Goal: Information Seeking & Learning: Check status

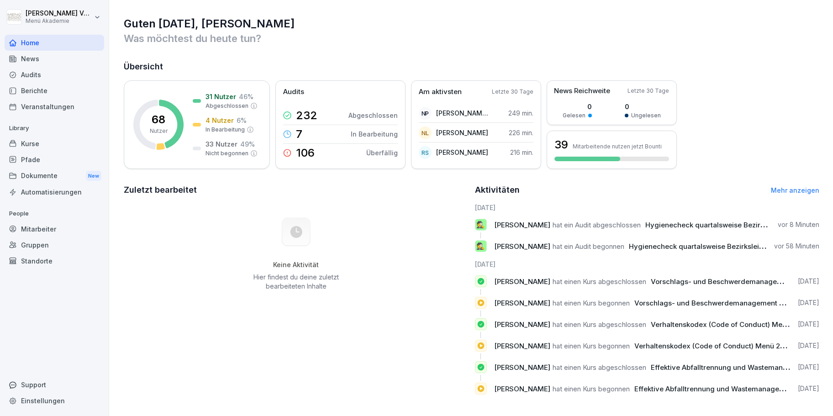
click at [43, 75] on div "Audits" at bounding box center [55, 75] width 100 height 16
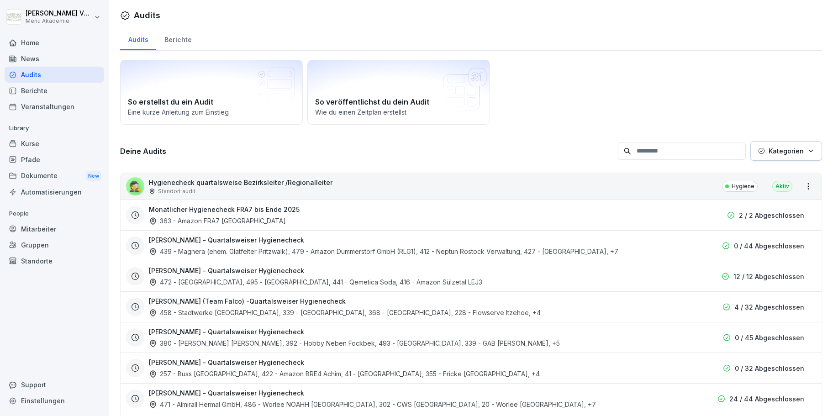
click at [172, 39] on div "Berichte" at bounding box center [177, 38] width 43 height 23
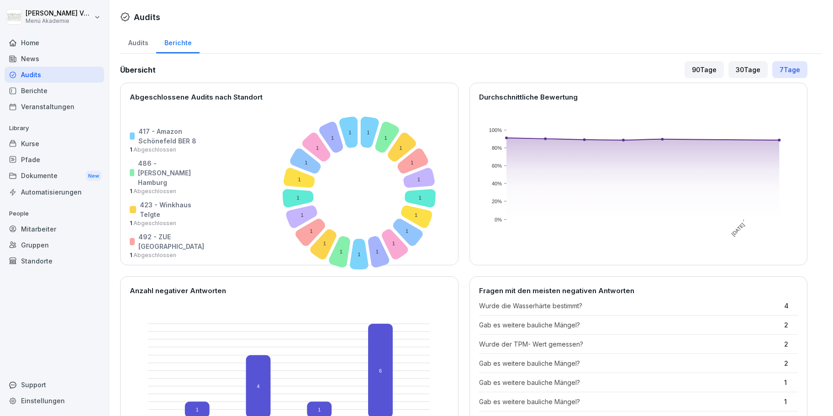
click at [30, 55] on div "News" at bounding box center [55, 59] width 100 height 16
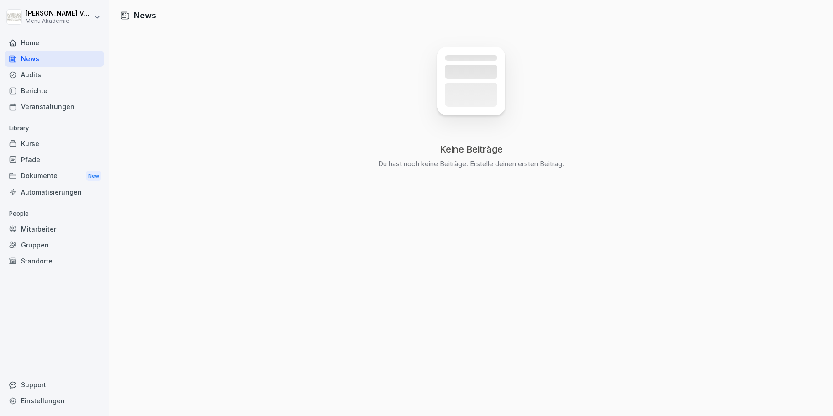
click at [17, 38] on div "Home" at bounding box center [55, 43] width 100 height 16
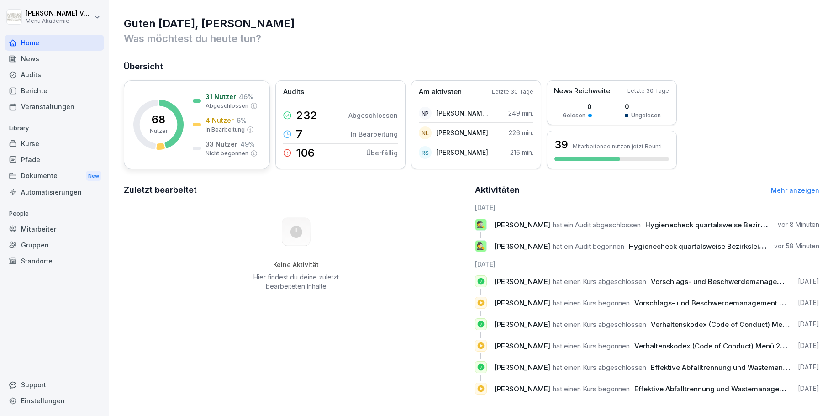
click at [177, 116] on icon at bounding box center [171, 124] width 25 height 48
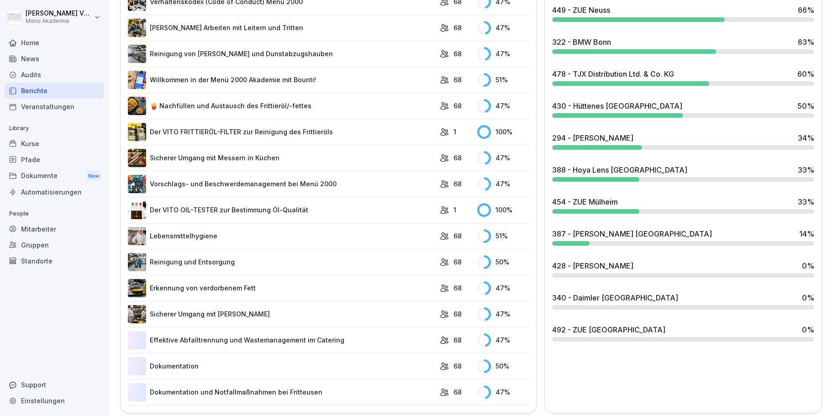
scroll to position [368, 0]
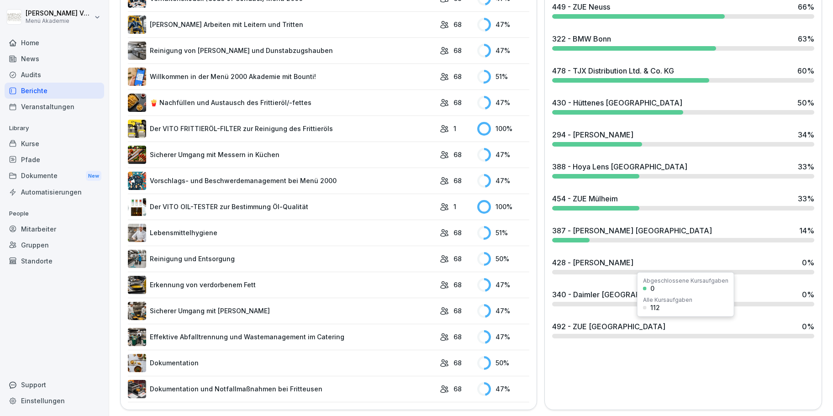
click at [629, 329] on div "492 - ZUE Krefeld 0 %" at bounding box center [683, 326] width 262 height 11
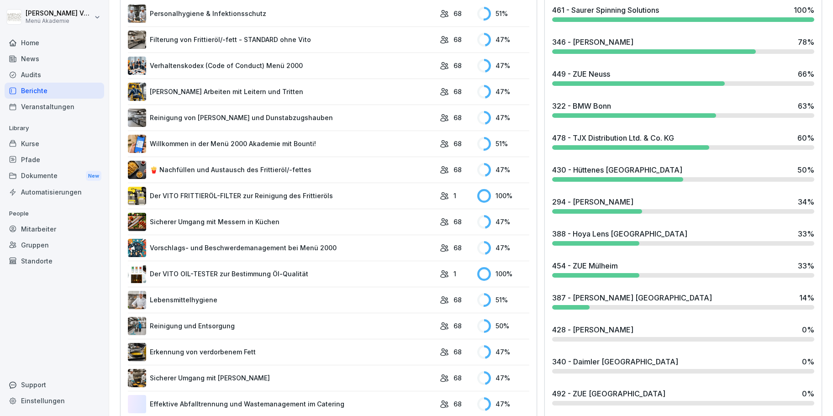
scroll to position [364, 0]
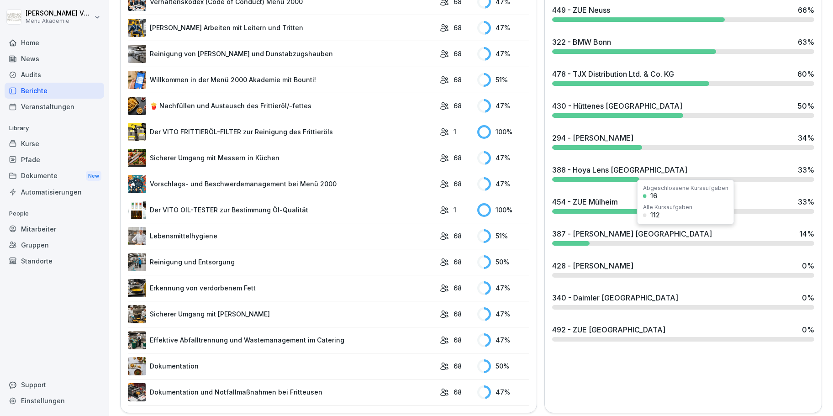
click at [610, 243] on div at bounding box center [683, 243] width 262 height 5
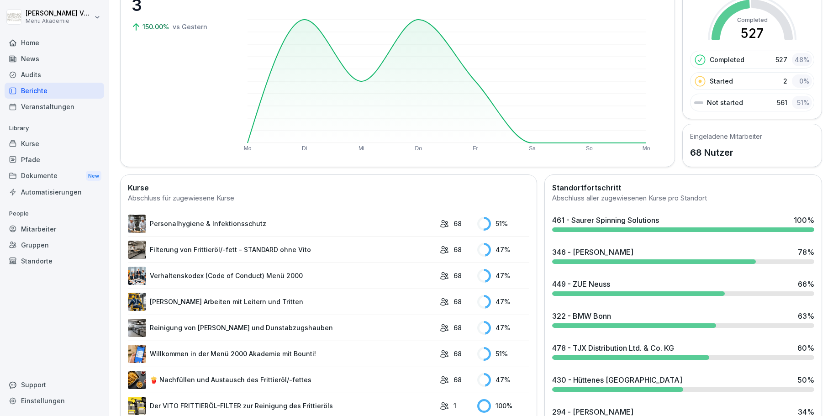
scroll to position [260, 0]
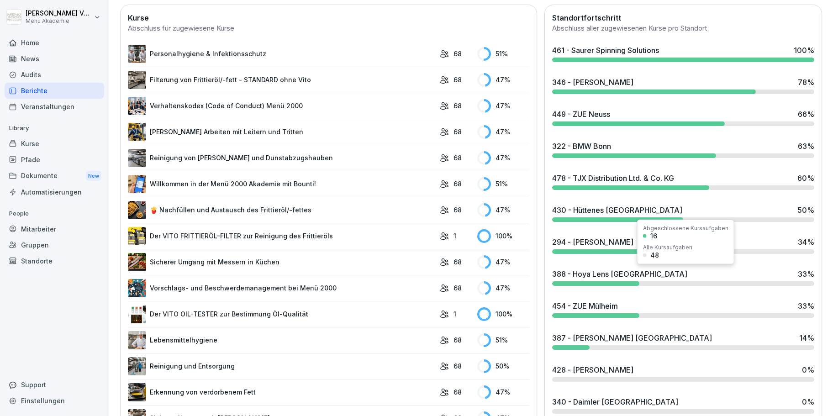
click at [612, 268] on div "388 - Hoya Lens [GEOGRAPHIC_DATA] 33 %" at bounding box center [683, 277] width 269 height 25
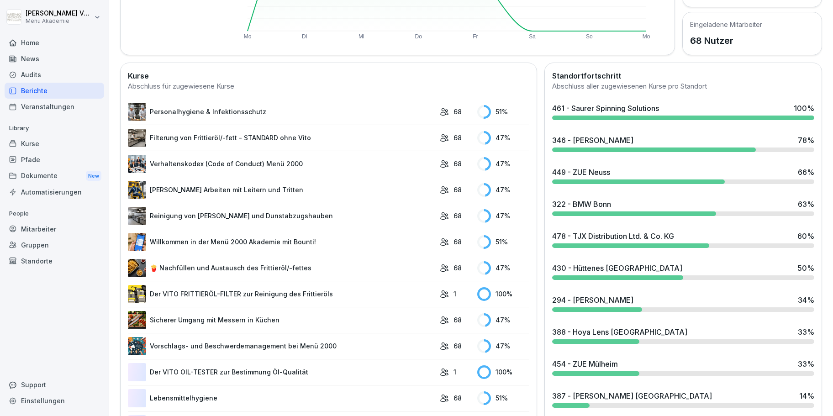
scroll to position [208, 0]
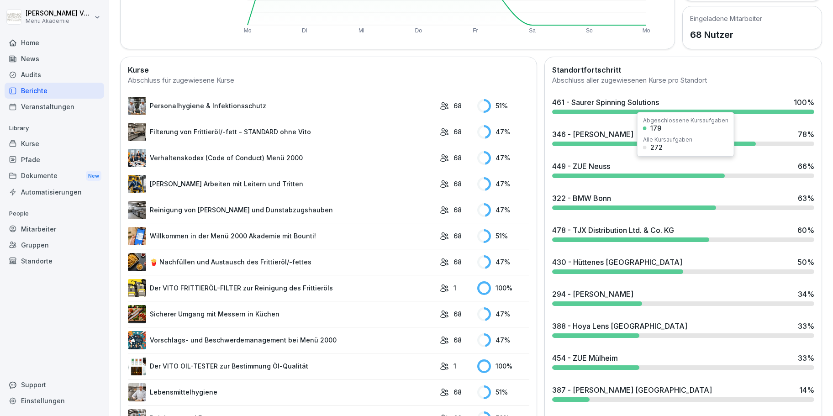
click at [591, 167] on div "449 - ZUE Neuss" at bounding box center [581, 166] width 58 height 11
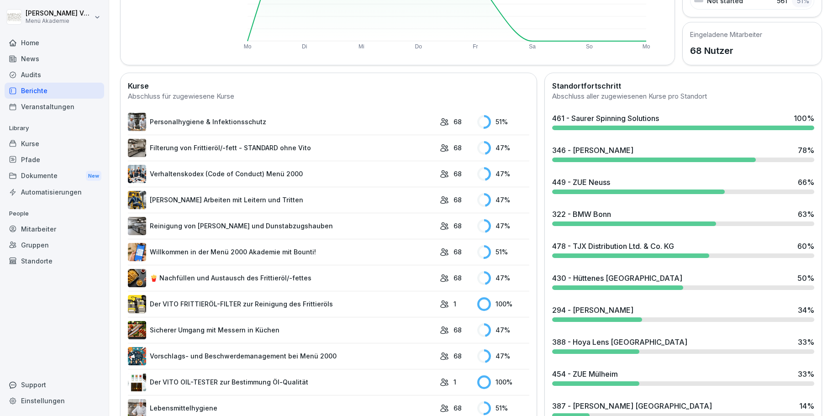
scroll to position [208, 0]
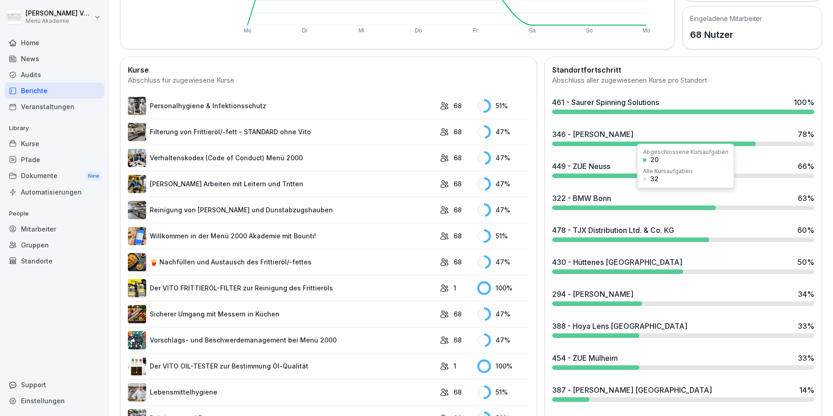
click at [599, 204] on div "322 - BMW Bonn 63 %" at bounding box center [683, 201] width 269 height 25
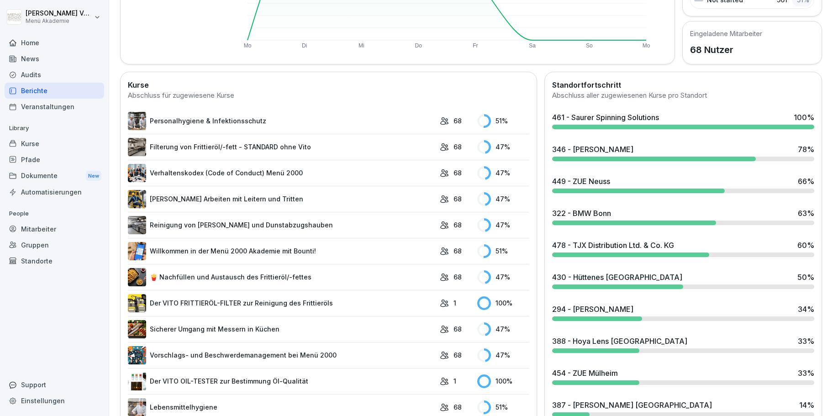
scroll to position [208, 0]
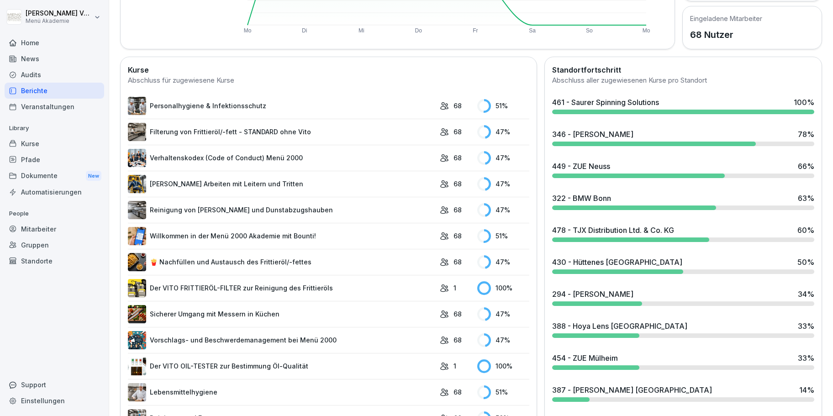
click at [588, 232] on div "478 - TJX Distribution Ltd. & Co. KG" at bounding box center [613, 230] width 122 height 11
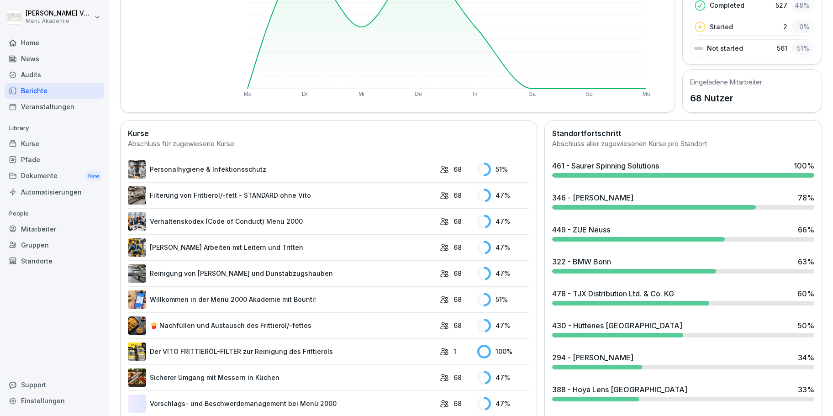
scroll to position [208, 0]
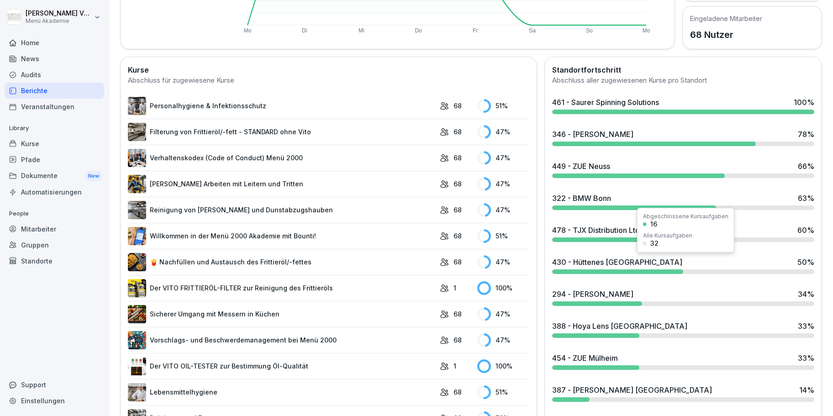
click at [577, 268] on div "430 - Hüttenes [GEOGRAPHIC_DATA] 50 %" at bounding box center [683, 265] width 269 height 25
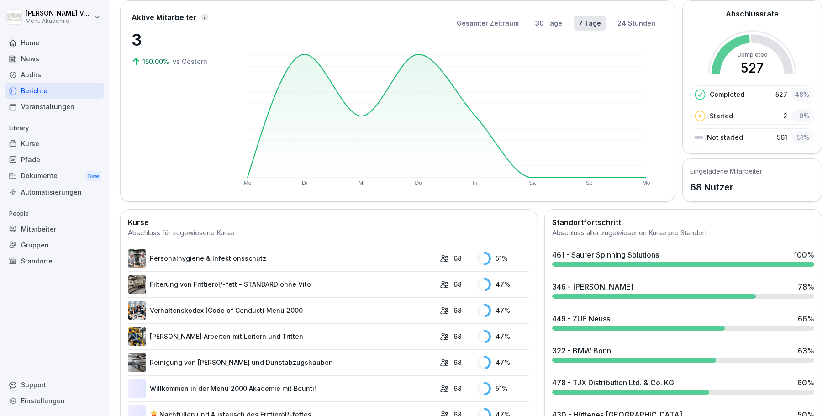
scroll to position [208, 0]
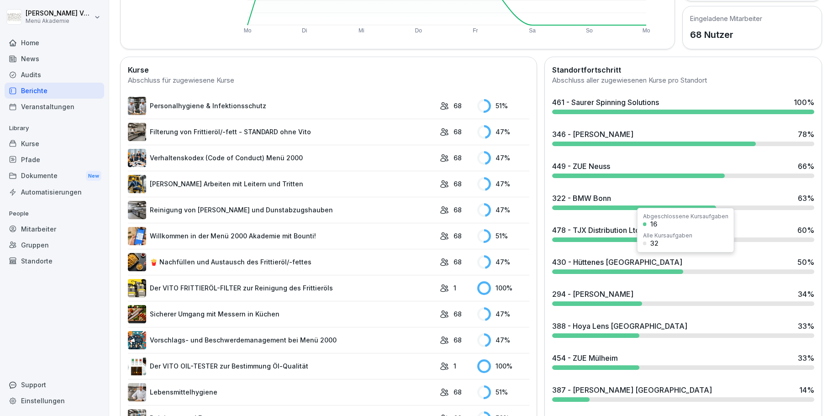
click at [607, 274] on div "430 - Hüttenes [GEOGRAPHIC_DATA] 50 %" at bounding box center [683, 265] width 269 height 25
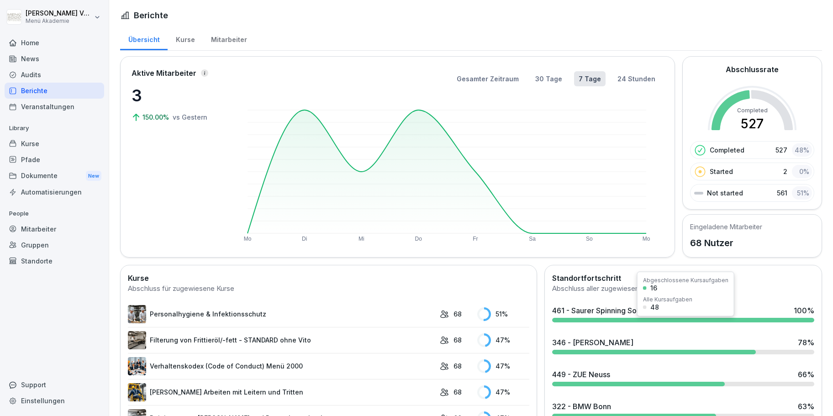
scroll to position [208, 0]
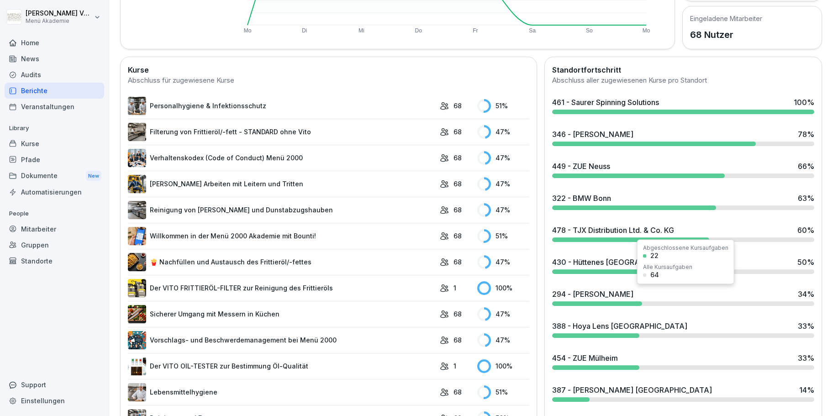
click at [582, 289] on div "294 - [PERSON_NAME]" at bounding box center [592, 294] width 81 height 11
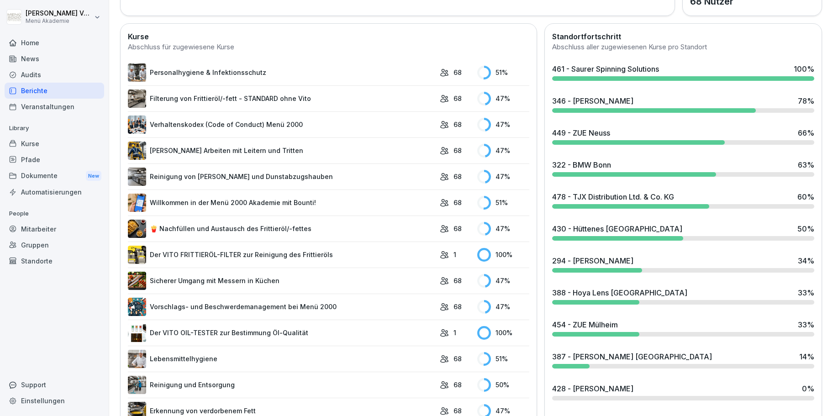
scroll to position [260, 0]
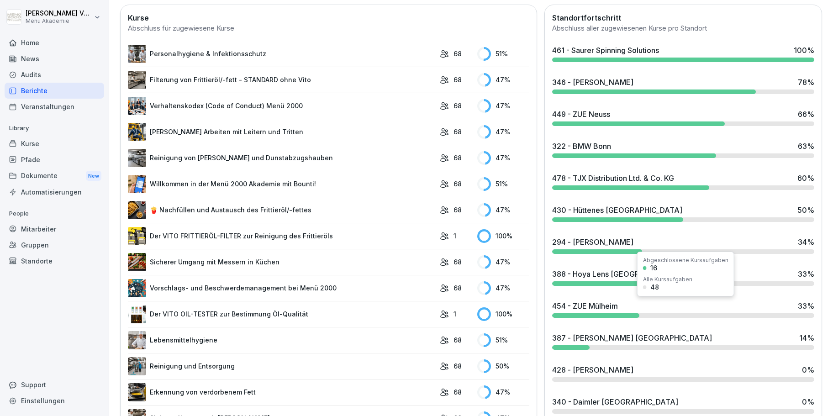
click at [603, 312] on div "454 - ZUE Mülheim 33 %" at bounding box center [683, 309] width 269 height 25
